Goal: Navigation & Orientation: Find specific page/section

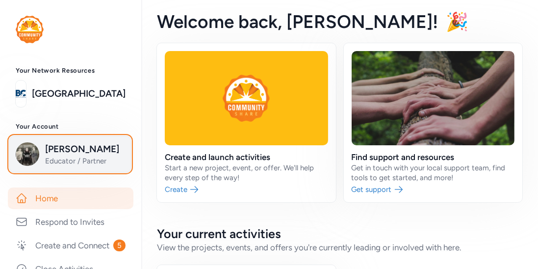
click at [66, 159] on span "Educator / Partner" at bounding box center [84, 161] width 79 height 10
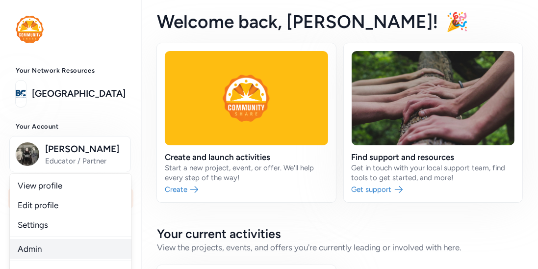
click at [26, 241] on link "Admin" at bounding box center [71, 249] width 122 height 20
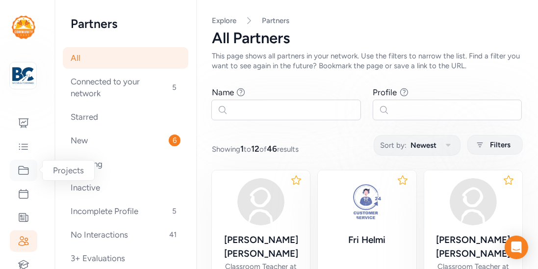
click at [25, 177] on div at bounding box center [23, 170] width 27 height 22
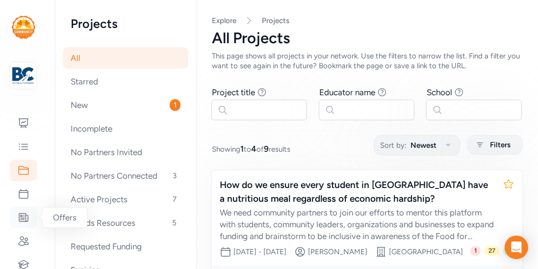
click at [23, 219] on icon at bounding box center [23, 217] width 9 height 8
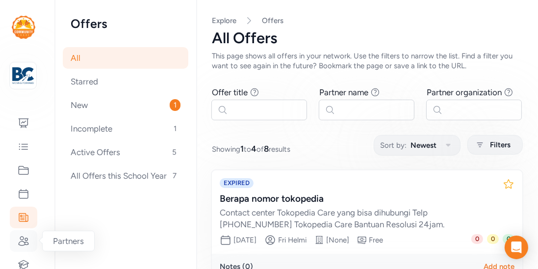
click at [27, 242] on icon at bounding box center [24, 240] width 10 height 9
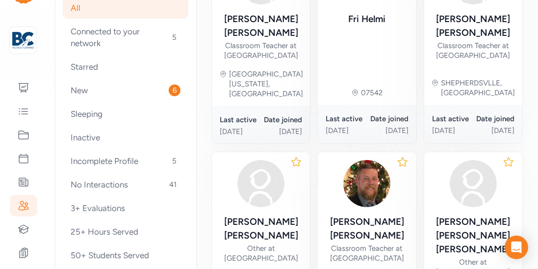
scroll to position [38, 0]
click at [21, 228] on icon at bounding box center [24, 227] width 12 height 12
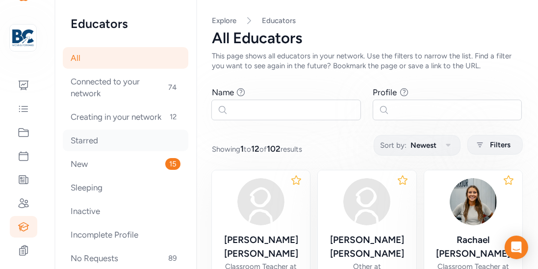
scroll to position [39, 0]
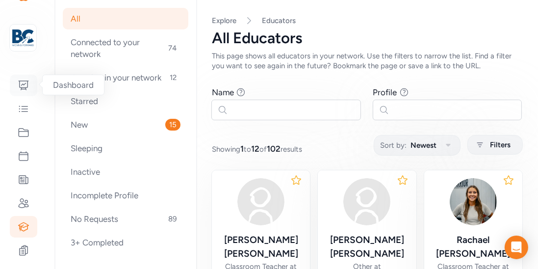
click at [24, 89] on icon at bounding box center [24, 85] width 12 height 12
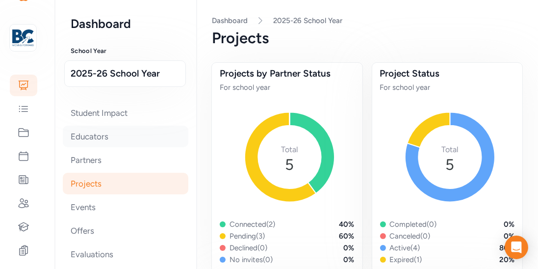
click at [76, 146] on div "Educators" at bounding box center [125, 136] width 125 height 22
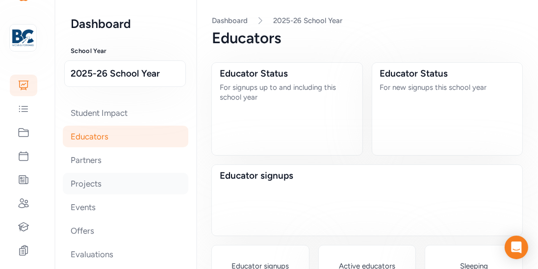
click at [80, 185] on div "Projects" at bounding box center [125, 183] width 125 height 22
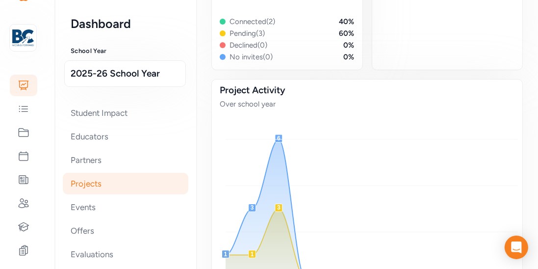
scroll to position [58, 0]
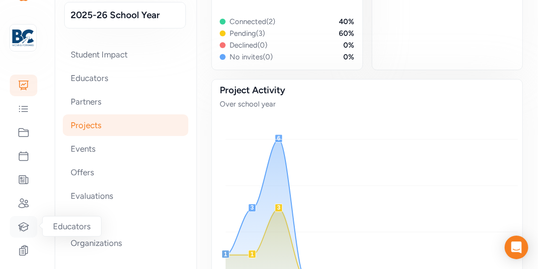
click at [19, 224] on icon at bounding box center [24, 226] width 10 height 8
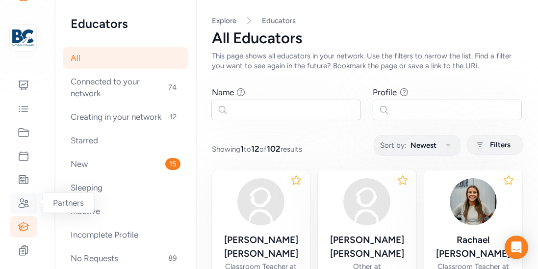
click at [24, 196] on div at bounding box center [23, 203] width 27 height 22
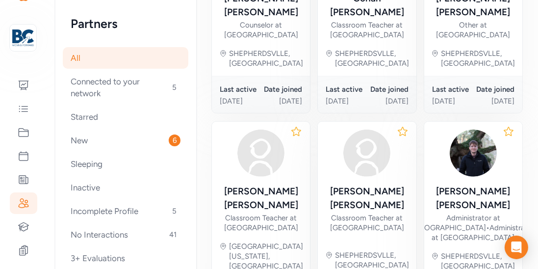
scroll to position [676, 0]
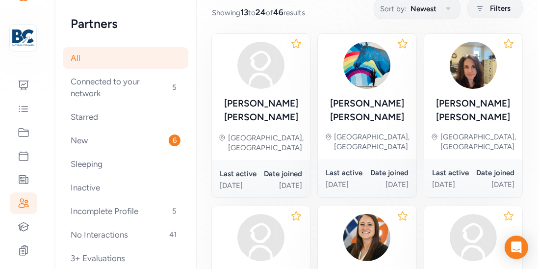
scroll to position [134, 0]
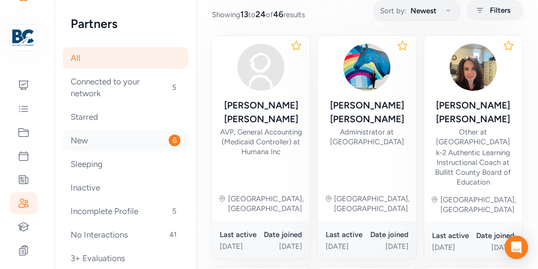
click at [87, 136] on div "New 6" at bounding box center [125, 140] width 125 height 22
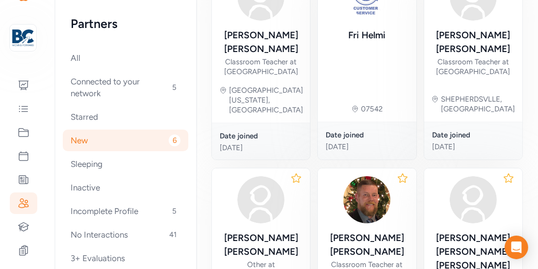
scroll to position [250, 0]
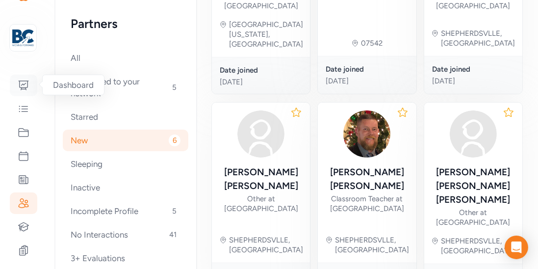
click at [19, 85] on icon at bounding box center [24, 85] width 10 height 9
